Goal: Information Seeking & Learning: Learn about a topic

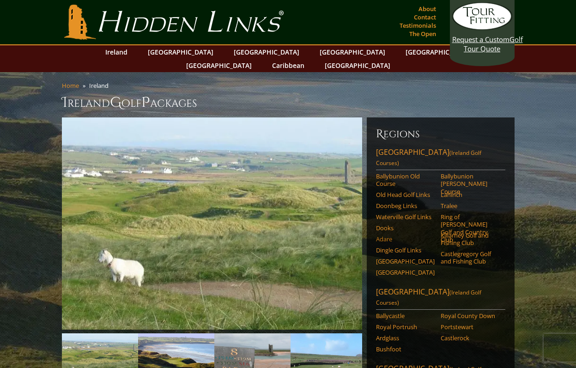
click at [388, 235] on link "Adare" at bounding box center [405, 238] width 59 height 7
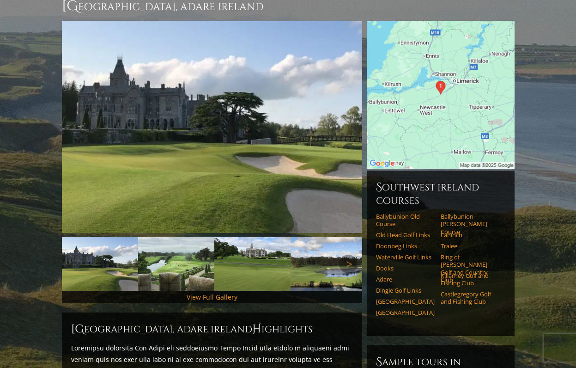
scroll to position [92, 0]
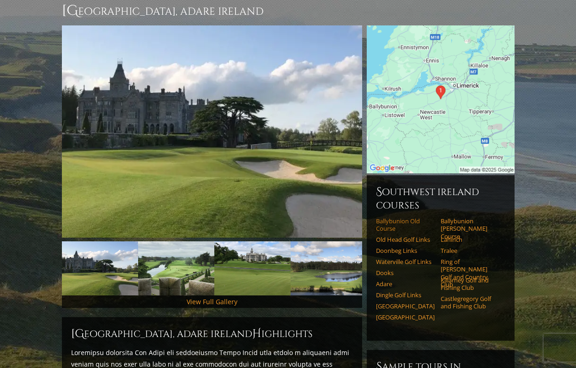
click at [390, 217] on link "Ballybunion Old Course" at bounding box center [405, 224] width 59 height 15
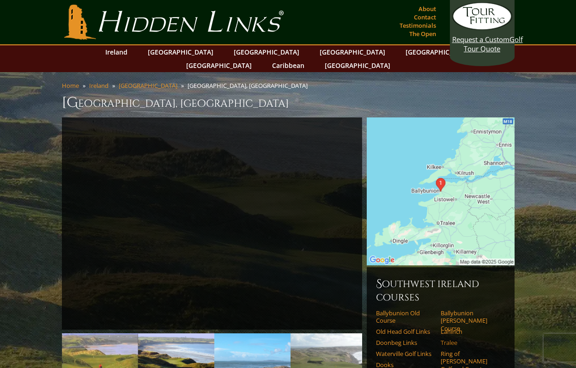
click at [449, 339] on link "Tralee" at bounding box center [470, 342] width 59 height 7
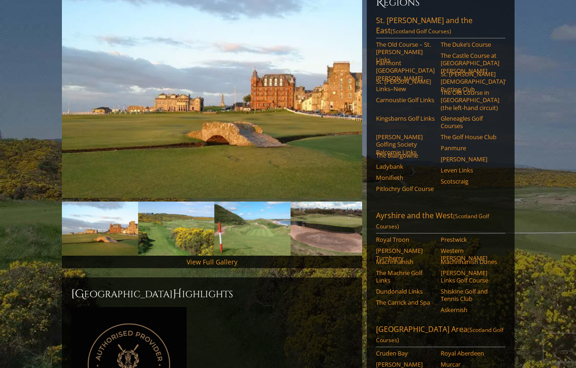
scroll to position [127, 0]
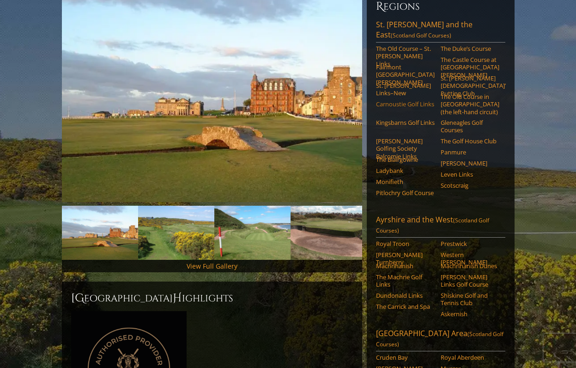
click at [397, 100] on link "Carnoustie Golf Links" at bounding box center [405, 103] width 59 height 7
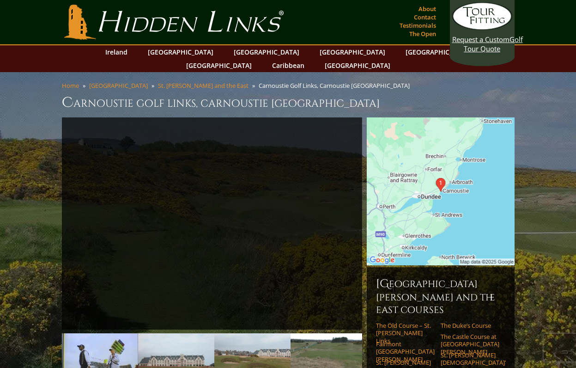
scroll to position [85, 0]
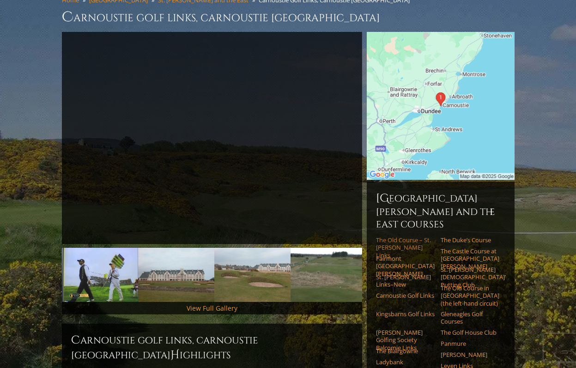
click at [403, 236] on link "The Old Course – St. Andrews Links" at bounding box center [405, 247] width 59 height 23
